Goal: Task Accomplishment & Management: Manage account settings

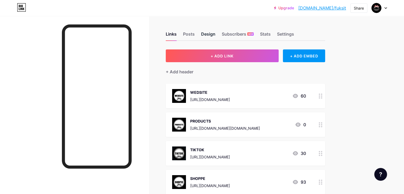
click at [216, 33] on div "Design" at bounding box center [208, 36] width 14 height 10
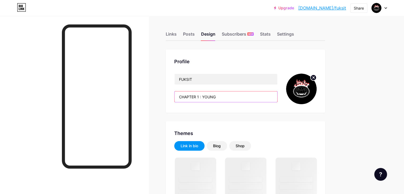
click at [249, 100] on input "CHAPTER 1 : YOUNG" at bounding box center [226, 96] width 103 height 11
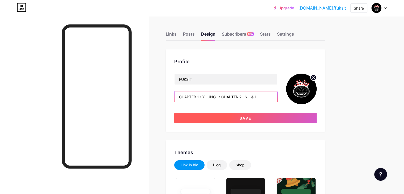
type input "CHAPTER 1 : YOUNG -> CHAPTER 2 : S... & L..."
click at [260, 116] on button "Save" at bounding box center [245, 118] width 143 height 11
type input "#ffffff"
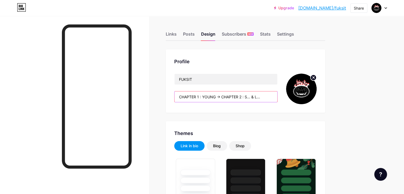
click at [242, 97] on input "CHAPTER 1 : YOUNG -> CHAPTER 2 : S... & L..." at bounding box center [226, 96] width 103 height 11
click at [239, 97] on input "CHAPTER 1 : YOUNG -> CHAPTER 2 : S... & L..." at bounding box center [226, 96] width 103 height 11
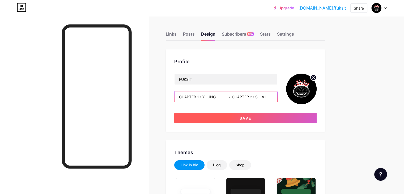
type input "CHAPTER 1 : YOUNG -> CHAPTER 2 : S... & L..."
click at [253, 114] on button "Save" at bounding box center [245, 118] width 143 height 11
type input "#ffffff"
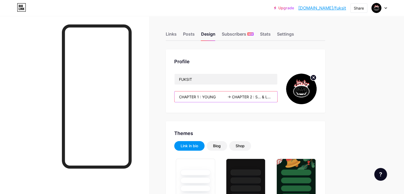
click at [250, 96] on input "CHAPTER 1 : YOUNG -> CHAPTER 2 : S... & L..." at bounding box center [226, 96] width 103 height 11
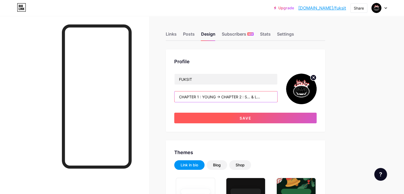
type input "CHAPTER 1 : YOUNG -> CHAPTER 2 : S... & L..."
click at [258, 118] on button "Save" at bounding box center [245, 118] width 143 height 11
type input "#ffffff"
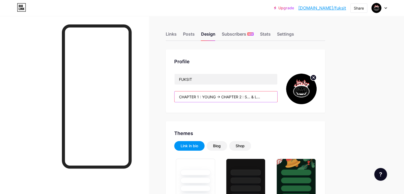
click at [238, 97] on input "CHAPTER 1 : YOUNG -> CHAPTER 2 : S... & L..." at bounding box center [226, 96] width 103 height 11
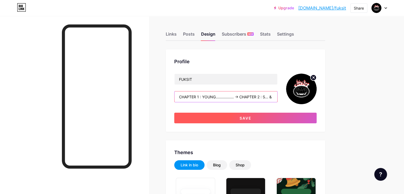
type input "CHAPTER 1 : YOUNG................. -> CHAPTER 2 : S... & L..."
click at [248, 117] on button "Save" at bounding box center [245, 118] width 143 height 11
type input "#ffffff"
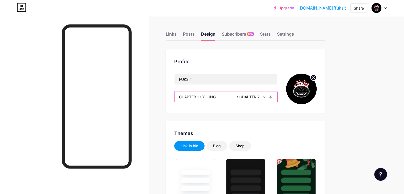
click at [256, 95] on input "CHAPTER 1 : YOUNG................. -> CHAPTER 2 : S... & L..." at bounding box center [226, 96] width 103 height 11
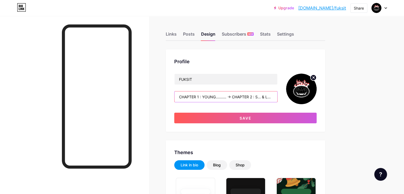
click at [202, 98] on input "CHAPTER 1 : YOUNG.......... -> CHAPTER 2 : S... & L..." at bounding box center [226, 96] width 103 height 11
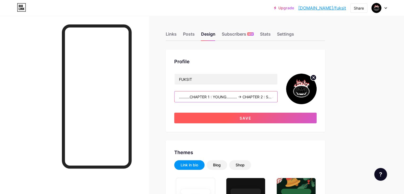
type input "..........CHAPTER 1 : YOUNG.......... -> CHAPTER 2 : S... & L..."
click at [256, 113] on button "Save" at bounding box center [245, 118] width 143 height 11
type input "#ffffff"
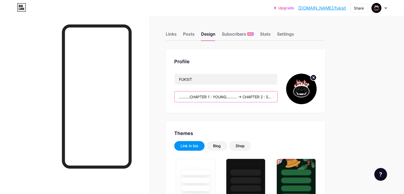
click at [260, 97] on input "..........CHAPTER 1 : YOUNG.......... -> CHAPTER 2 : S... & L..." at bounding box center [226, 96] width 103 height 11
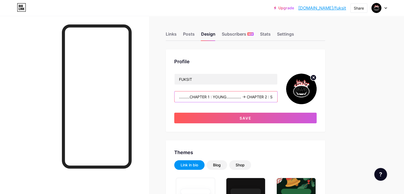
click at [212, 95] on input "..........CHAPTER 1 : YOUNG.............. -> CHAPTER 2 : S... & L..." at bounding box center [226, 96] width 103 height 11
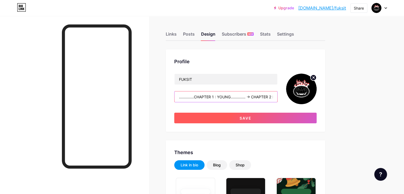
type input "..............CHAPTER 1 : YOUNG.............. -> CHAPTER 2 : S... & L..."
click at [235, 123] on button "Save" at bounding box center [245, 118] width 143 height 11
type input "#ffffff"
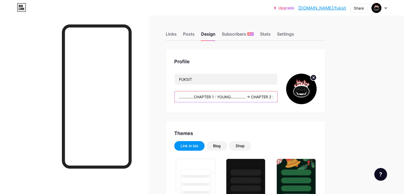
click at [204, 98] on input "..............CHAPTER 1 : YOUNG.............. -> CHAPTER 2 : S... & L..." at bounding box center [226, 96] width 103 height 11
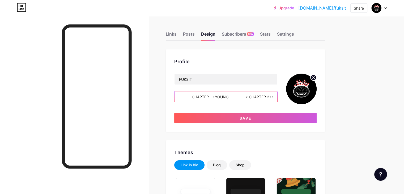
click at [258, 97] on input "............CHAPTER 1 : YOUNG.............. -> CHAPTER 2 : S... & L..." at bounding box center [226, 96] width 103 height 11
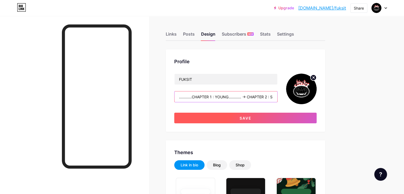
type input "............CHAPTER 1 : YOUNG............ -> CHAPTER 2 : S... & L..."
click at [263, 120] on button "Save" at bounding box center [245, 118] width 143 height 11
type input "#ffffff"
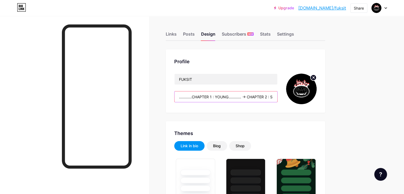
click at [268, 96] on input "............CHAPTER 1 : YOUNG............ -> CHAPTER 2 : S... & L..." at bounding box center [226, 96] width 103 height 11
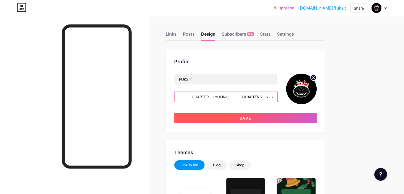
type input "............CHAPTER 1 : YOUNG............ CHAPTER 2 : S... & L..."
click at [272, 114] on button "Save" at bounding box center [245, 118] width 143 height 11
type input "#ffffff"
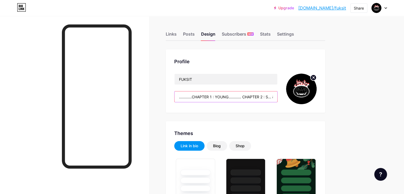
click at [263, 98] on input "............CHAPTER 1 : YOUNG............ CHAPTER 2 : S... & L..." at bounding box center [226, 96] width 103 height 11
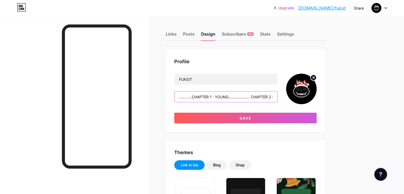
click at [213, 97] on input "............CHAPTER 1 : YOUNG.................... CHAPTER 2 : S... & L..." at bounding box center [226, 96] width 103 height 11
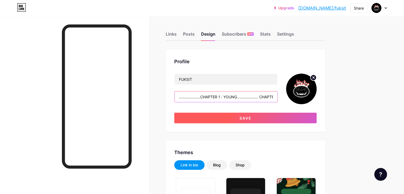
type input "....................CHAPTER 1 : YOUNG.................... CHAPTER 2 : S... & L.…"
click at [239, 123] on button "Save" at bounding box center [245, 118] width 143 height 11
type input "#ffffff"
